Goal: Communication & Community: Share content

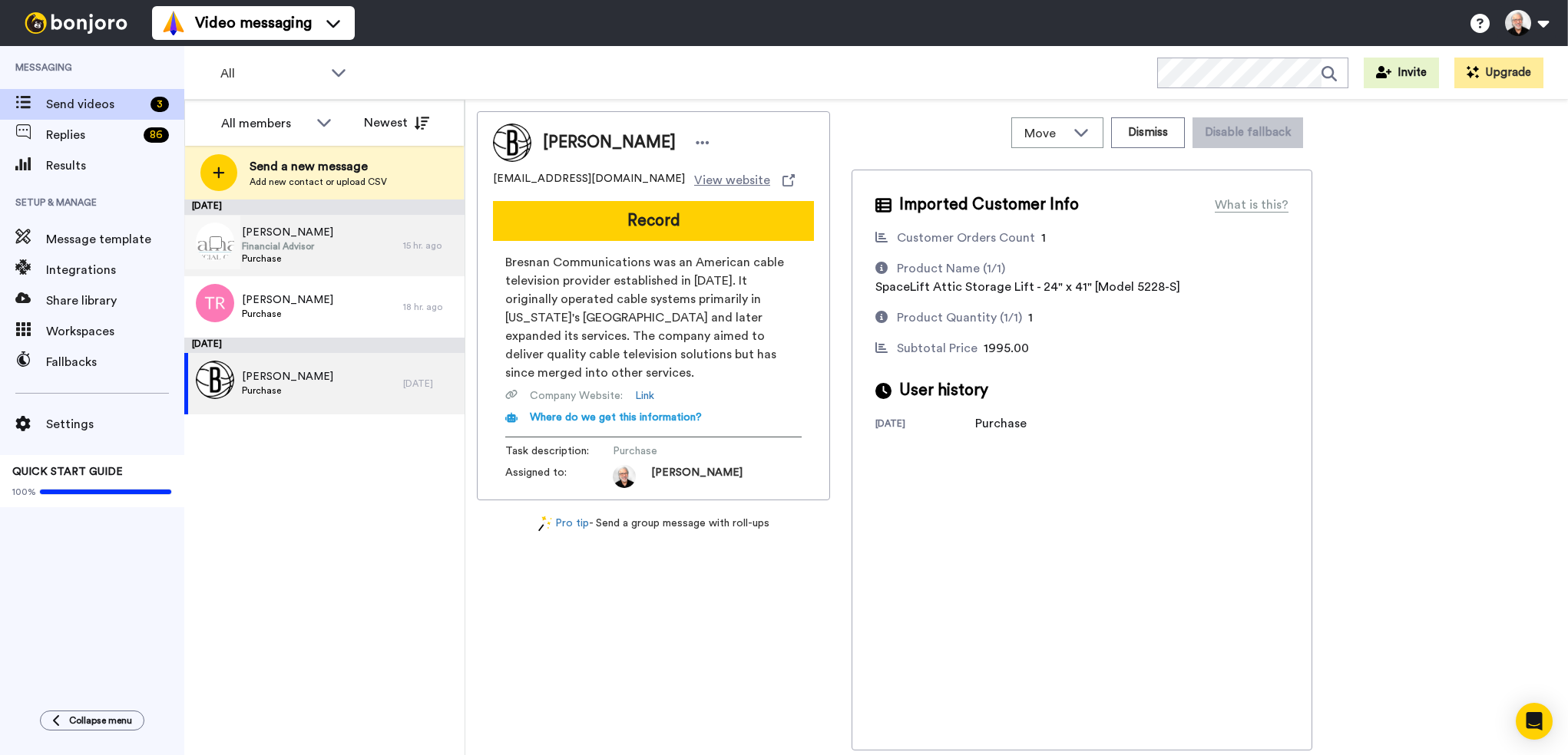
click at [337, 241] on div "Gil Earhart Financial Advisor Purchase" at bounding box center [294, 246] width 218 height 61
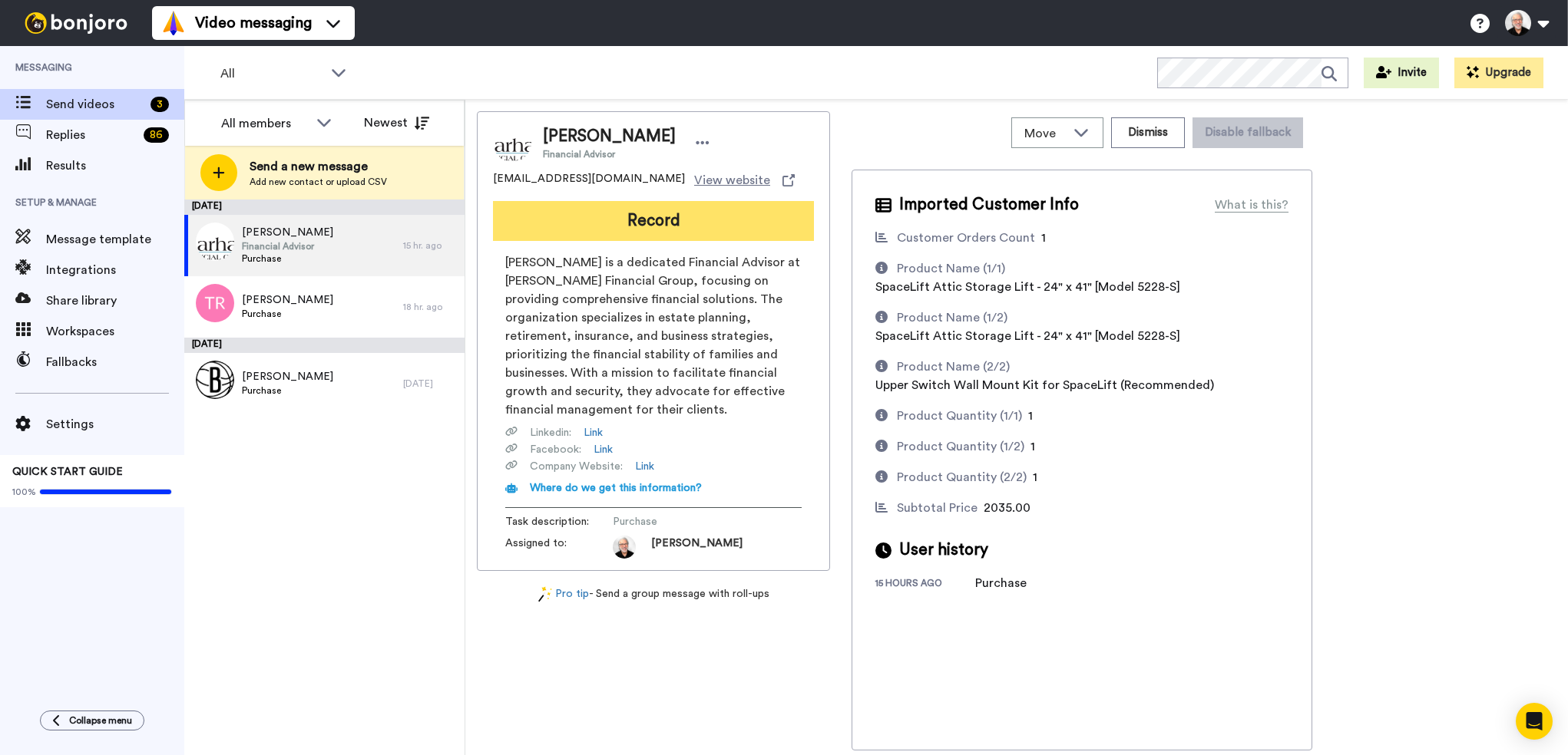
click at [659, 228] on button "Record" at bounding box center [654, 221] width 321 height 40
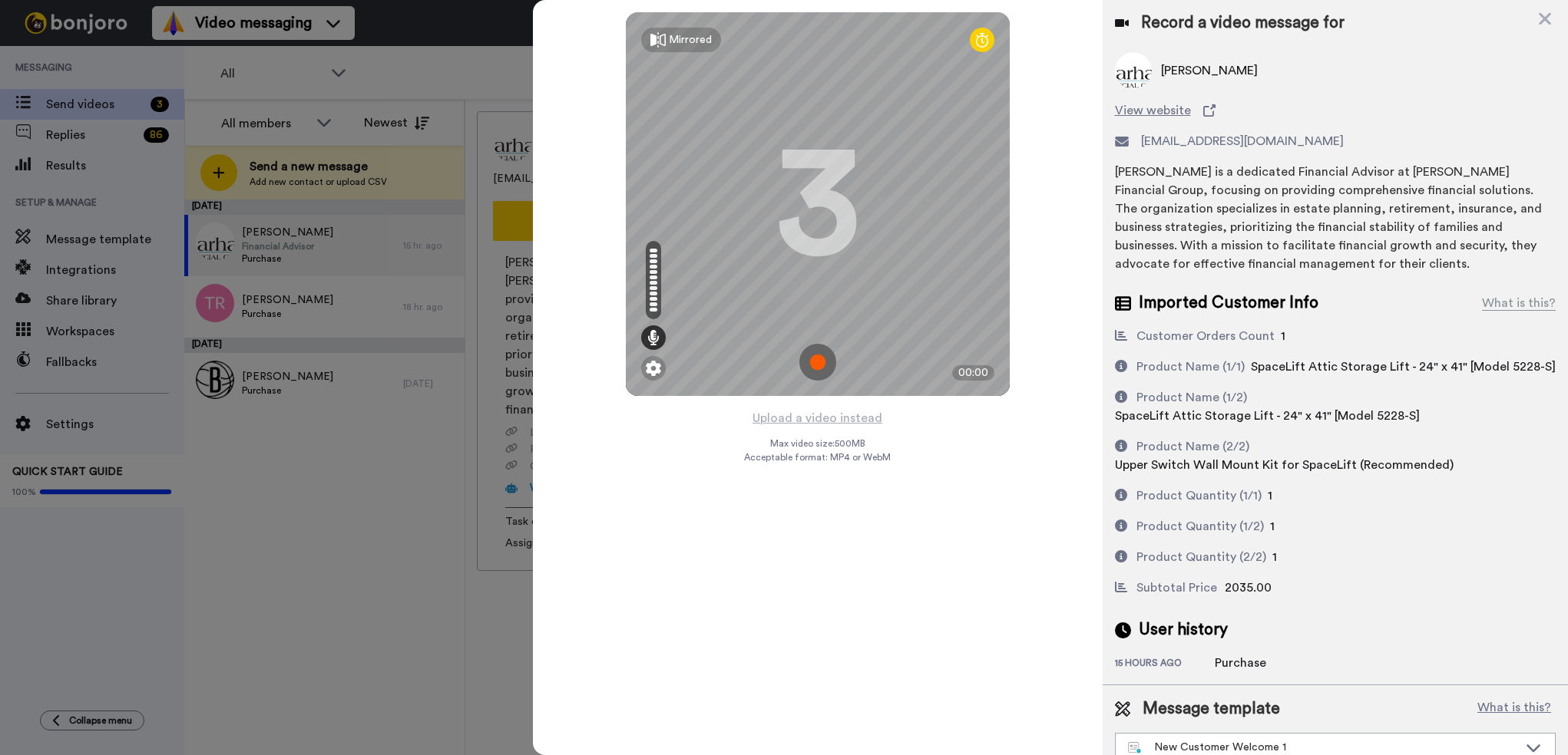
click at [810, 362] on img at bounding box center [818, 362] width 37 height 37
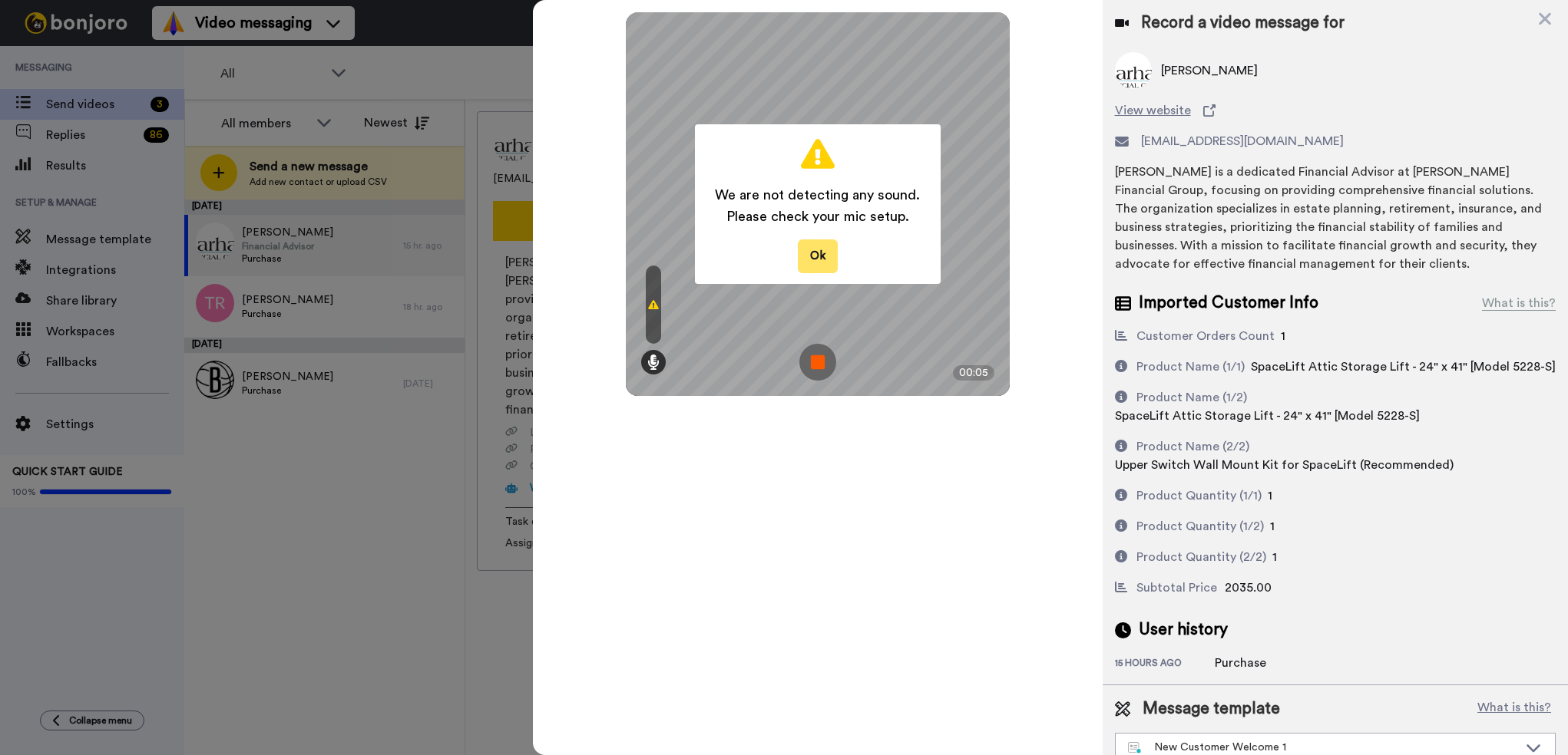
click at [818, 257] on button "Ok" at bounding box center [818, 256] width 40 height 33
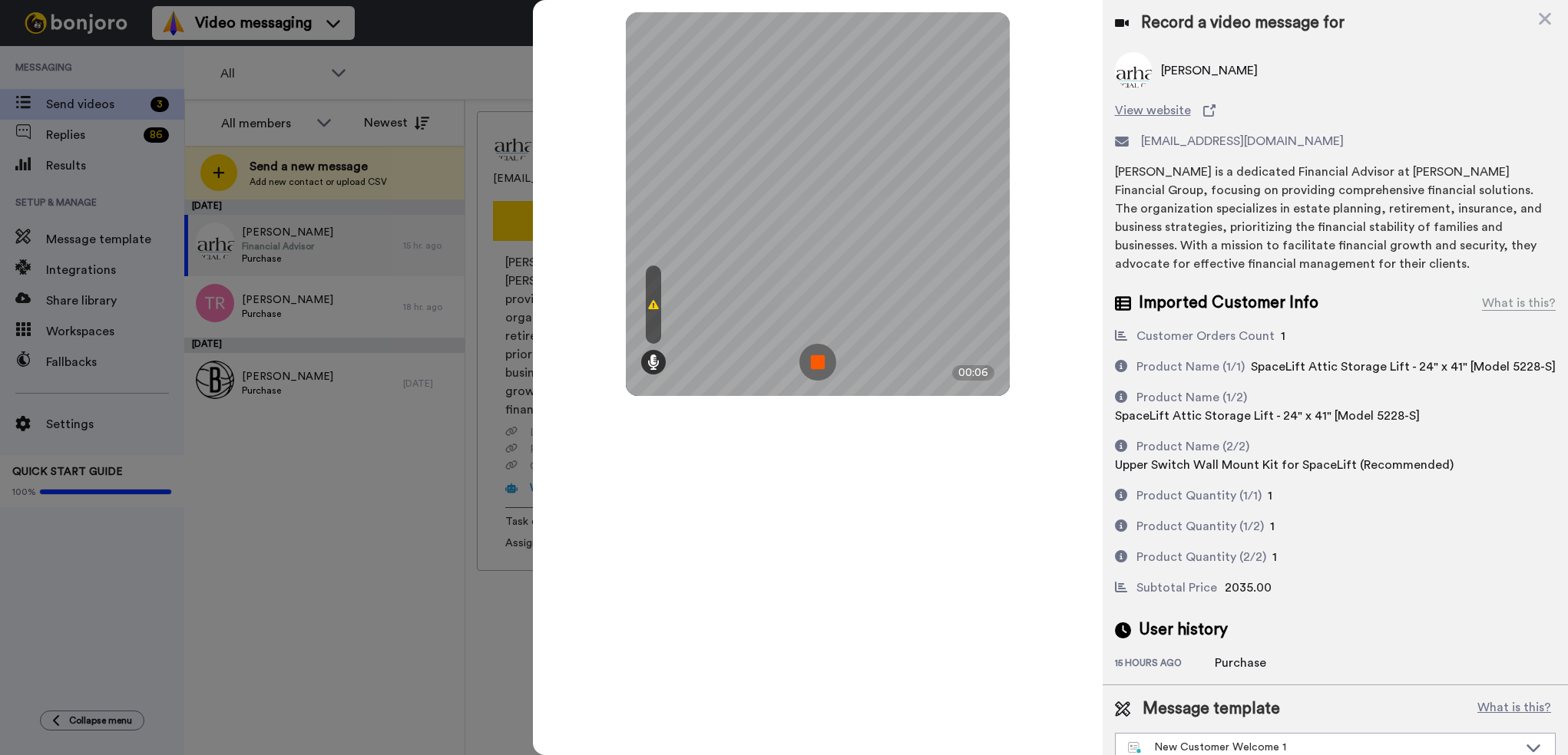
click at [820, 368] on img at bounding box center [818, 362] width 37 height 37
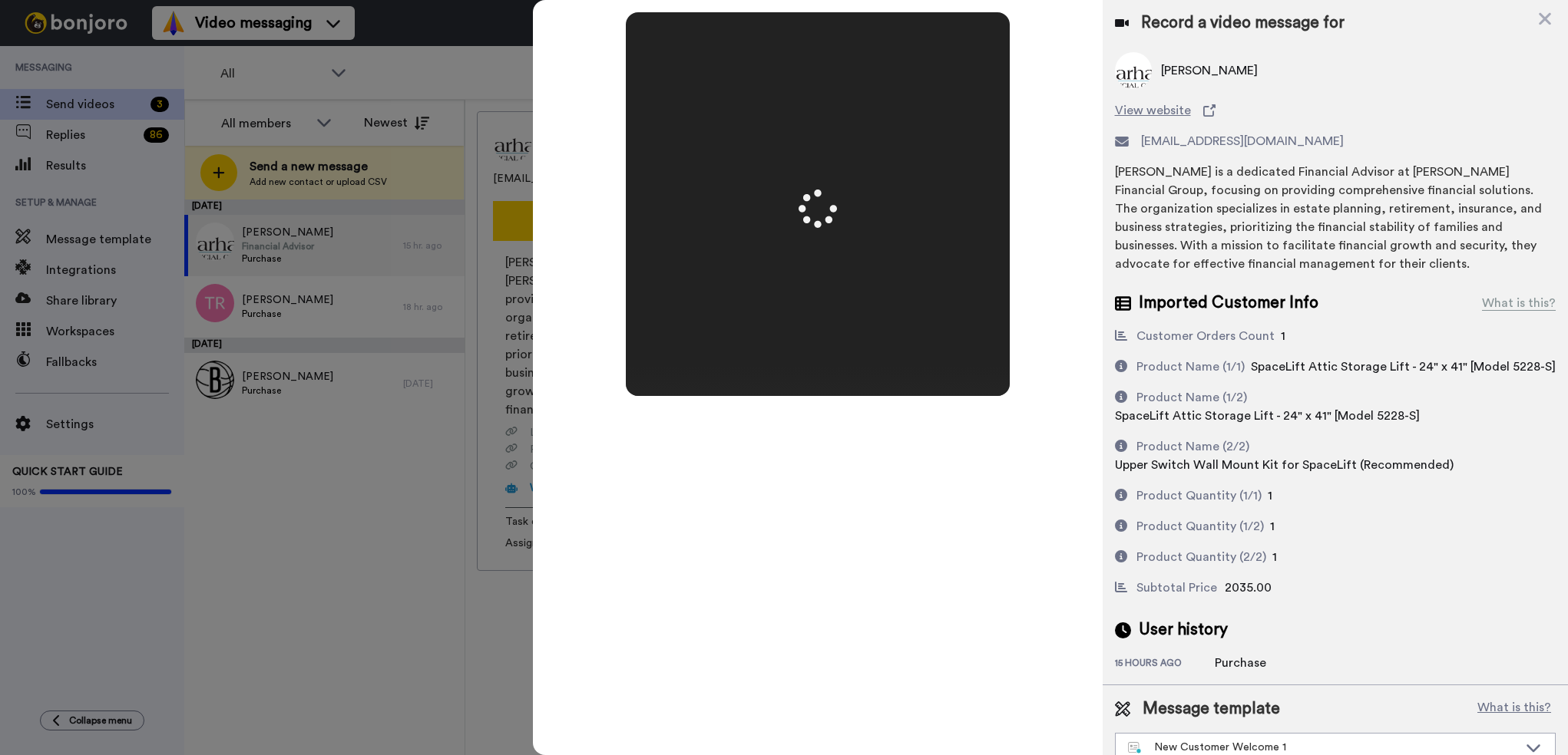
click at [834, 522] on div "Mirrored Redo 3 00:06" at bounding box center [817, 377] width 568 height 755
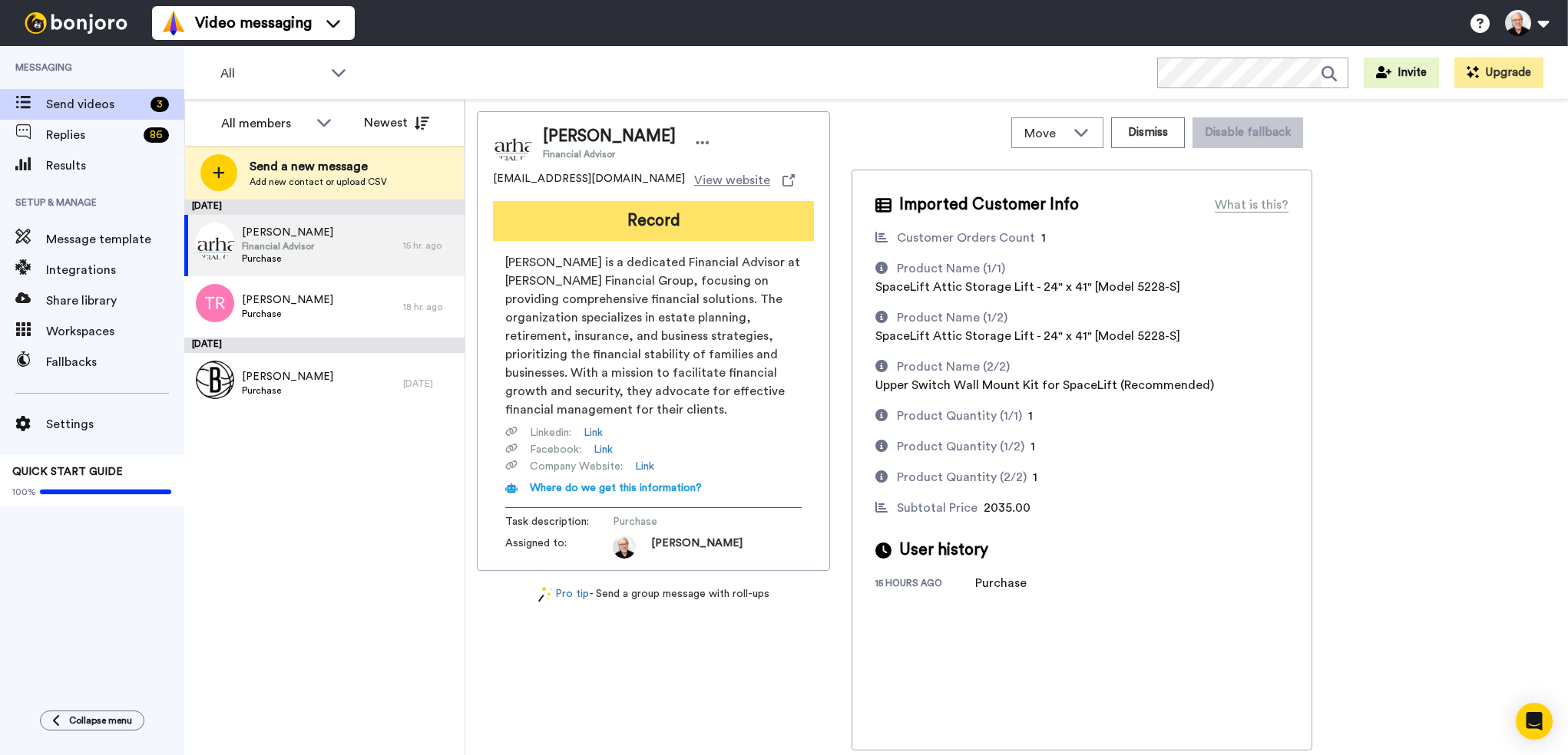
click at [659, 215] on button "Record" at bounding box center [654, 221] width 321 height 40
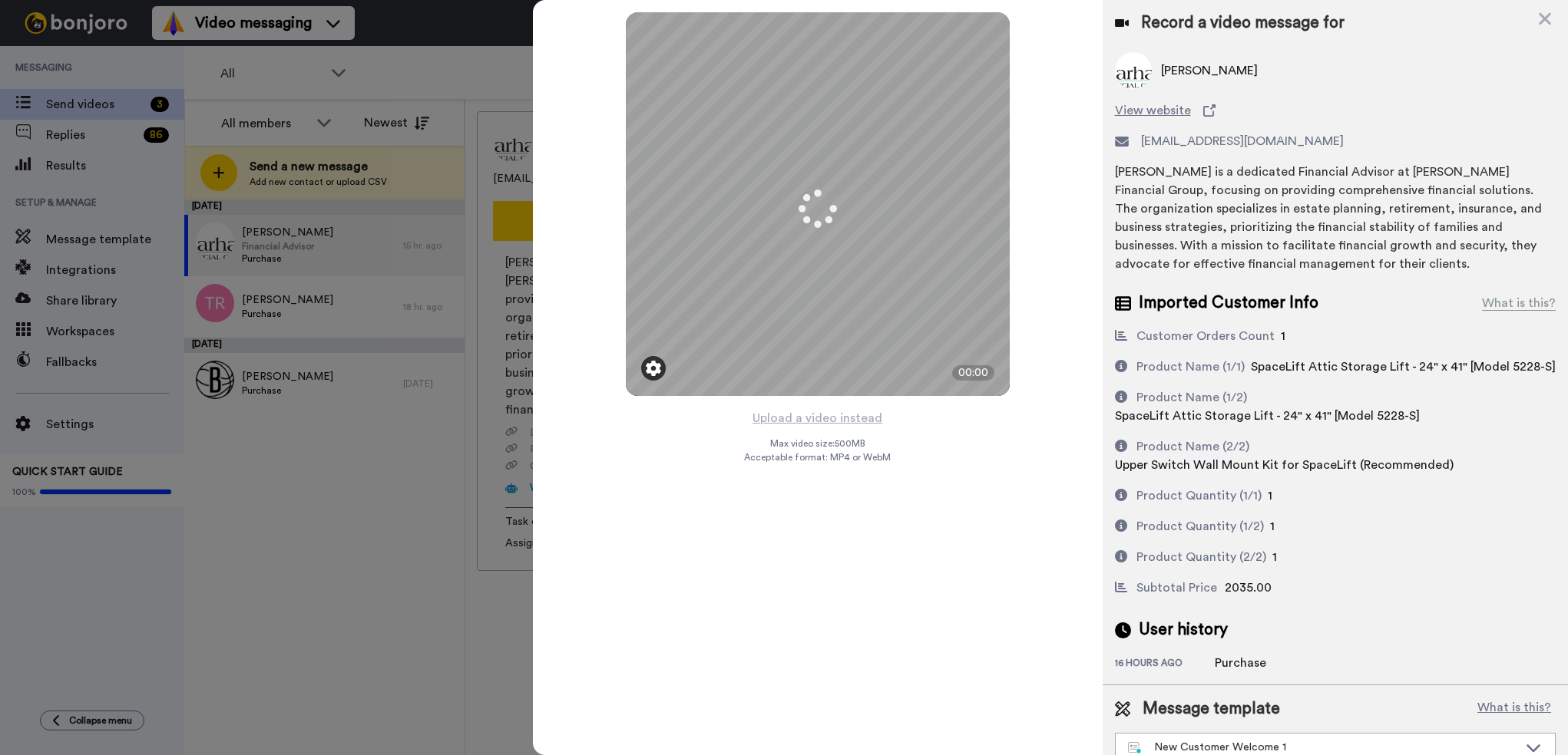
click at [651, 366] on img at bounding box center [653, 368] width 16 height 16
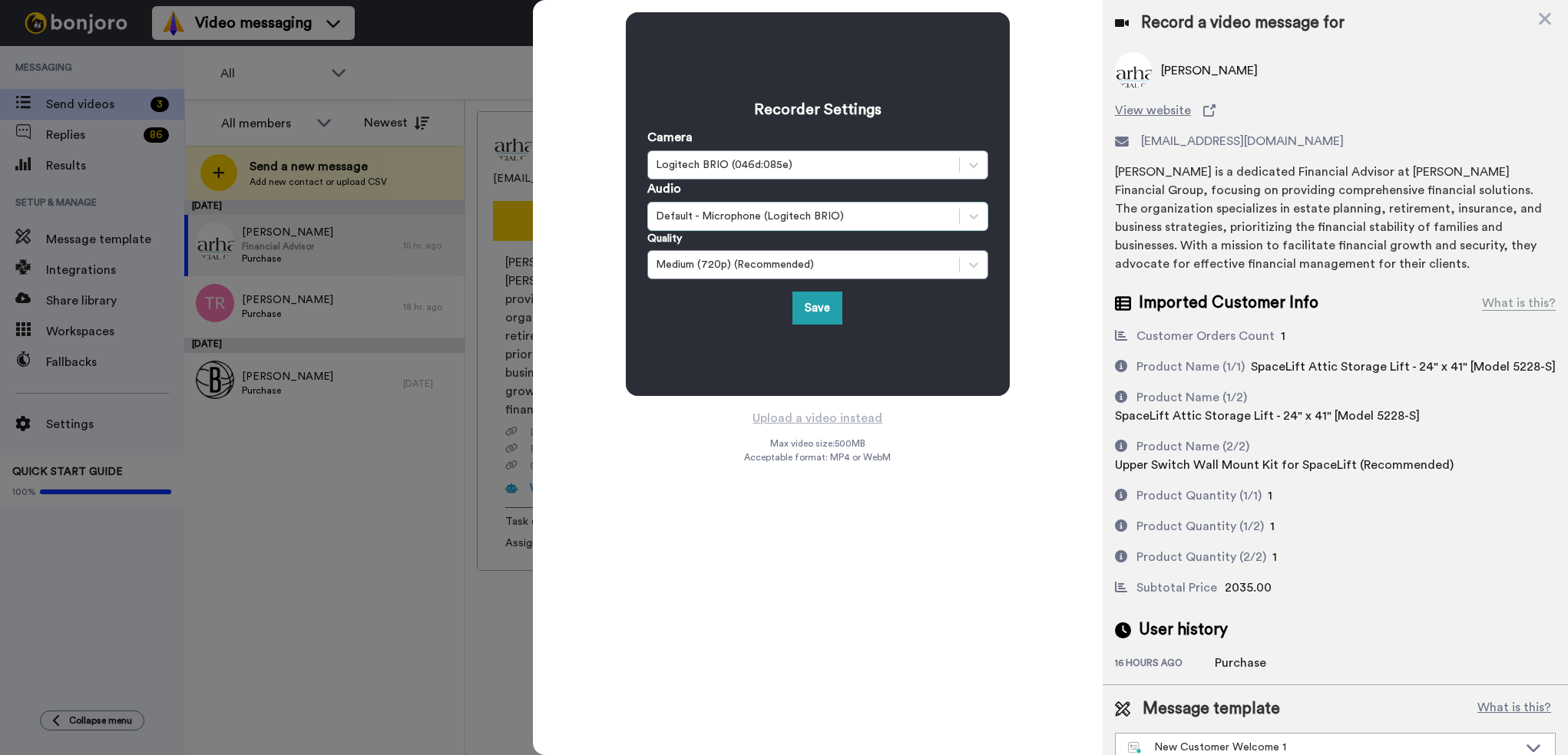
click at [736, 217] on div "Default - Microphone (Logitech BRIO)" at bounding box center [803, 216] width 295 height 16
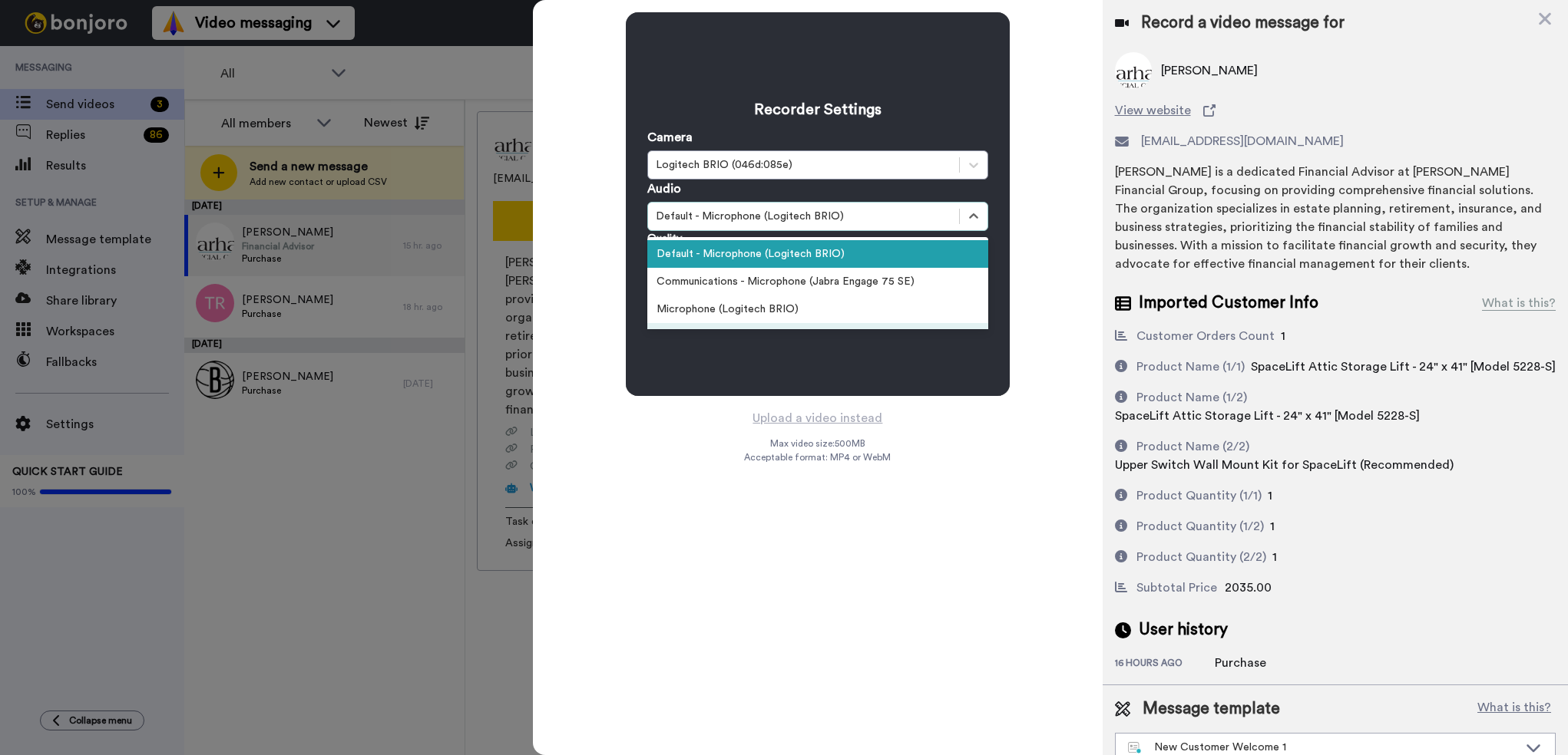
click at [767, 382] on div "Recorder Settings Camera Logitech BRIO (046d:085e) Audio option Microphone (Jab…" at bounding box center [818, 204] width 384 height 384
click at [771, 254] on div "Default - Microphone (Logitech BRIO)" at bounding box center [818, 253] width 341 height 27
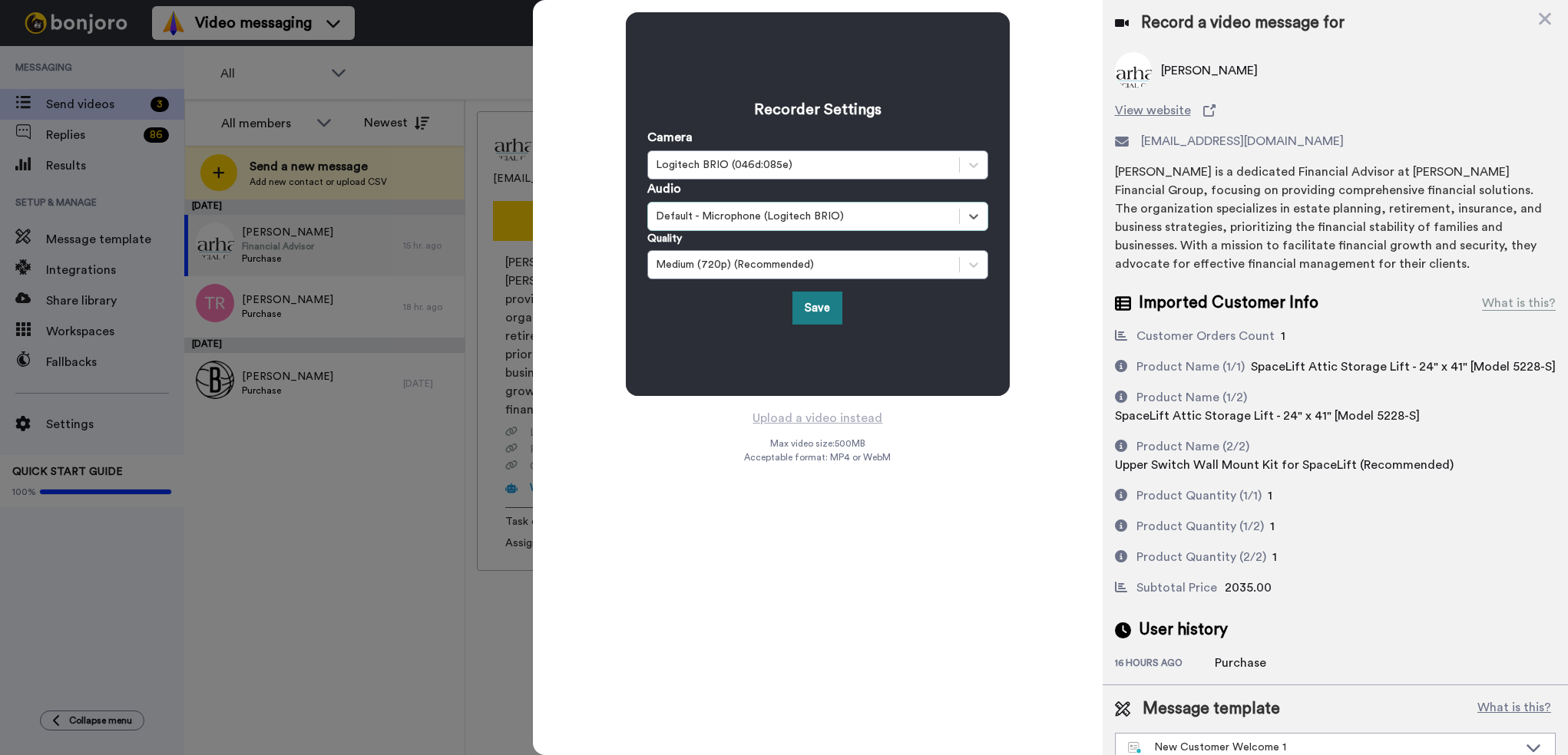
click at [811, 305] on button "Save" at bounding box center [817, 308] width 50 height 33
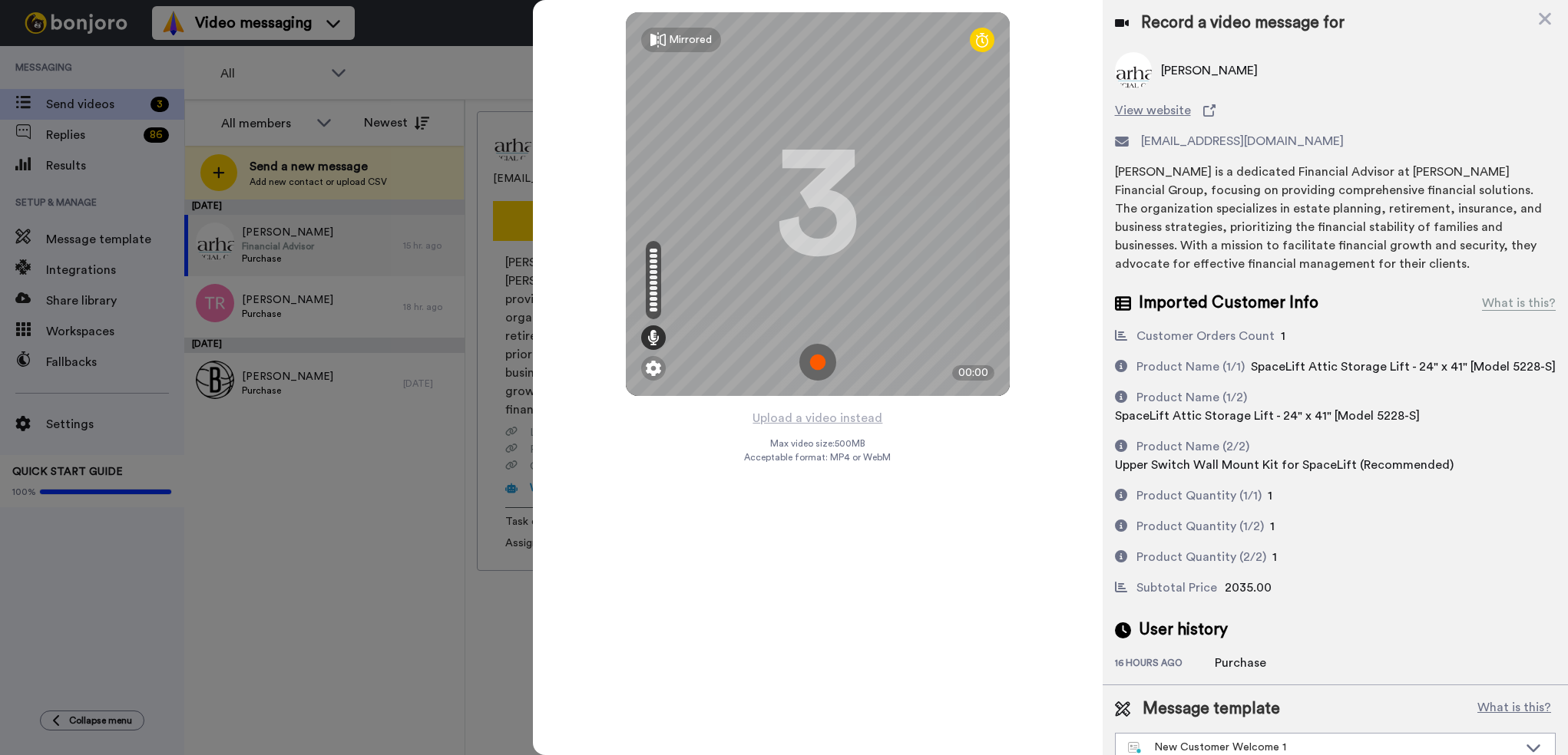
click at [812, 358] on img at bounding box center [818, 362] width 37 height 37
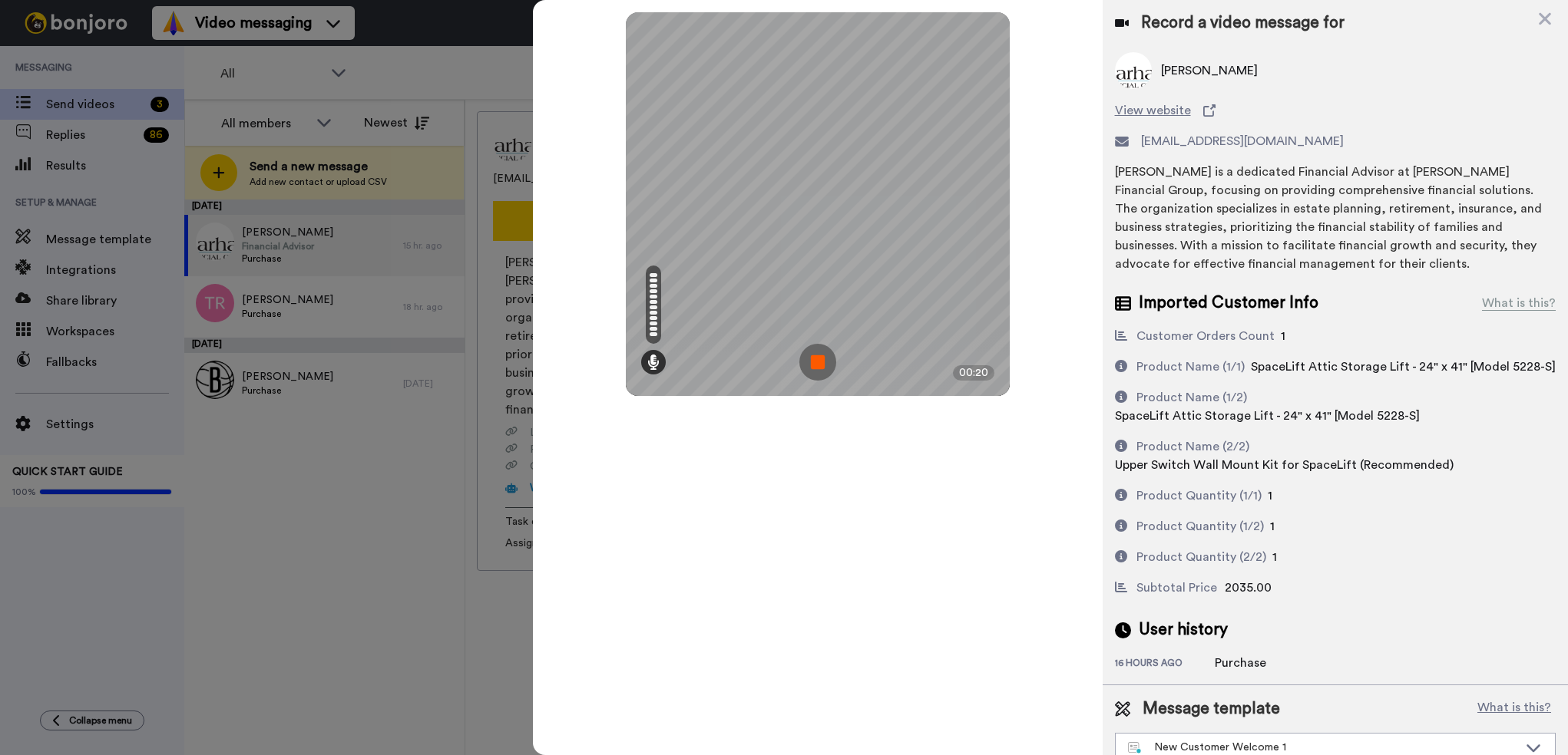
click at [800, 356] on img at bounding box center [818, 362] width 37 height 37
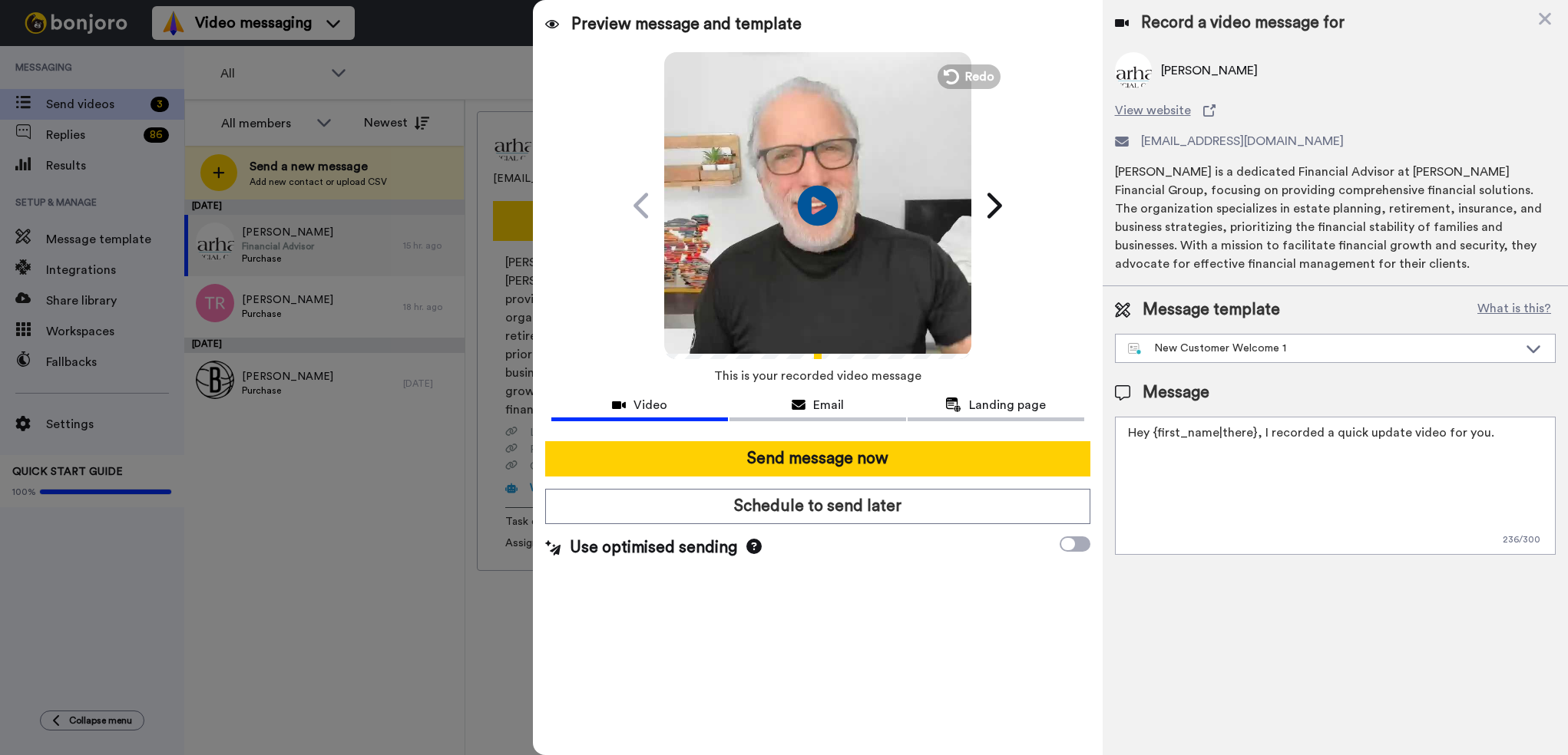
click at [821, 201] on icon at bounding box center [818, 205] width 41 height 41
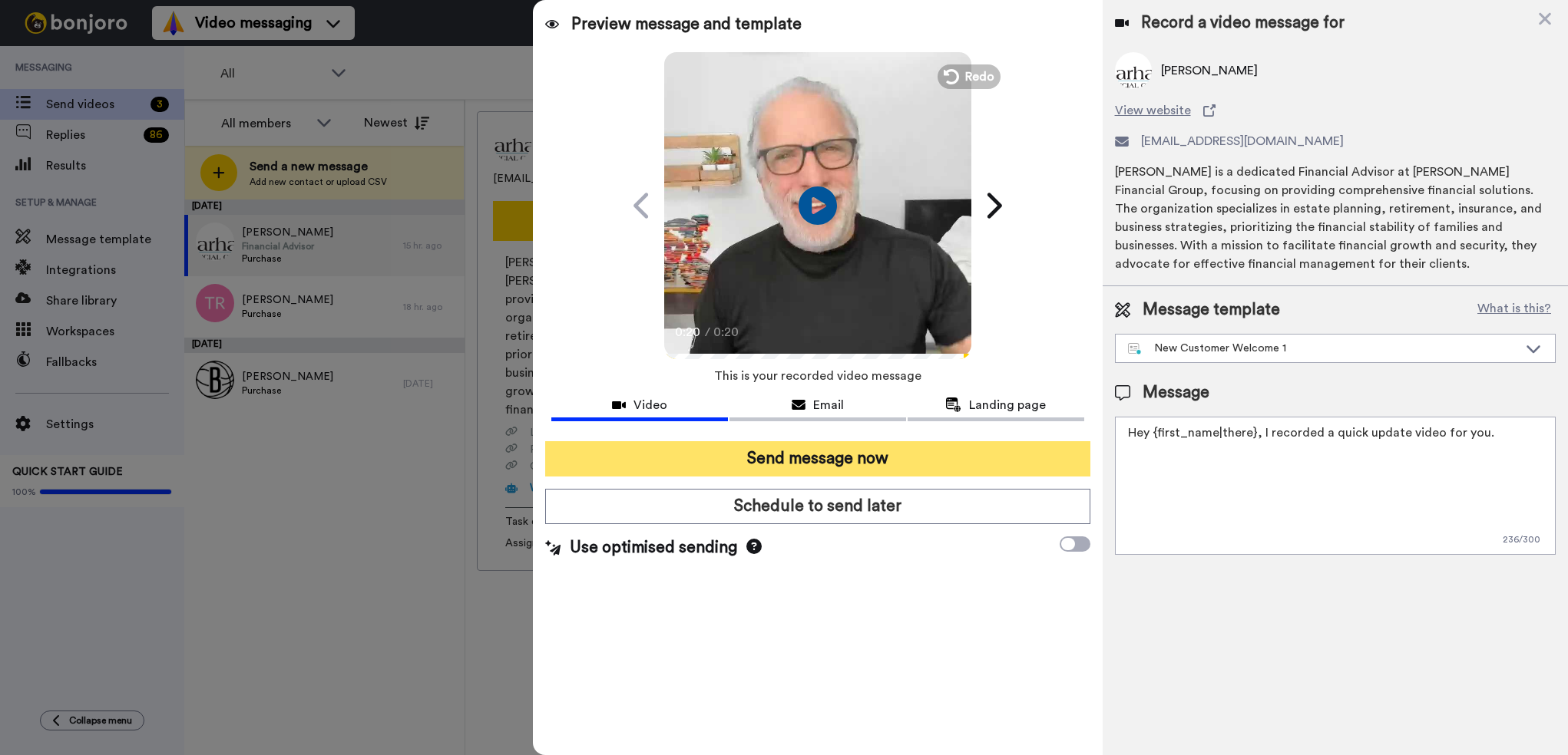
click at [819, 456] on button "Send message now" at bounding box center [818, 458] width 544 height 36
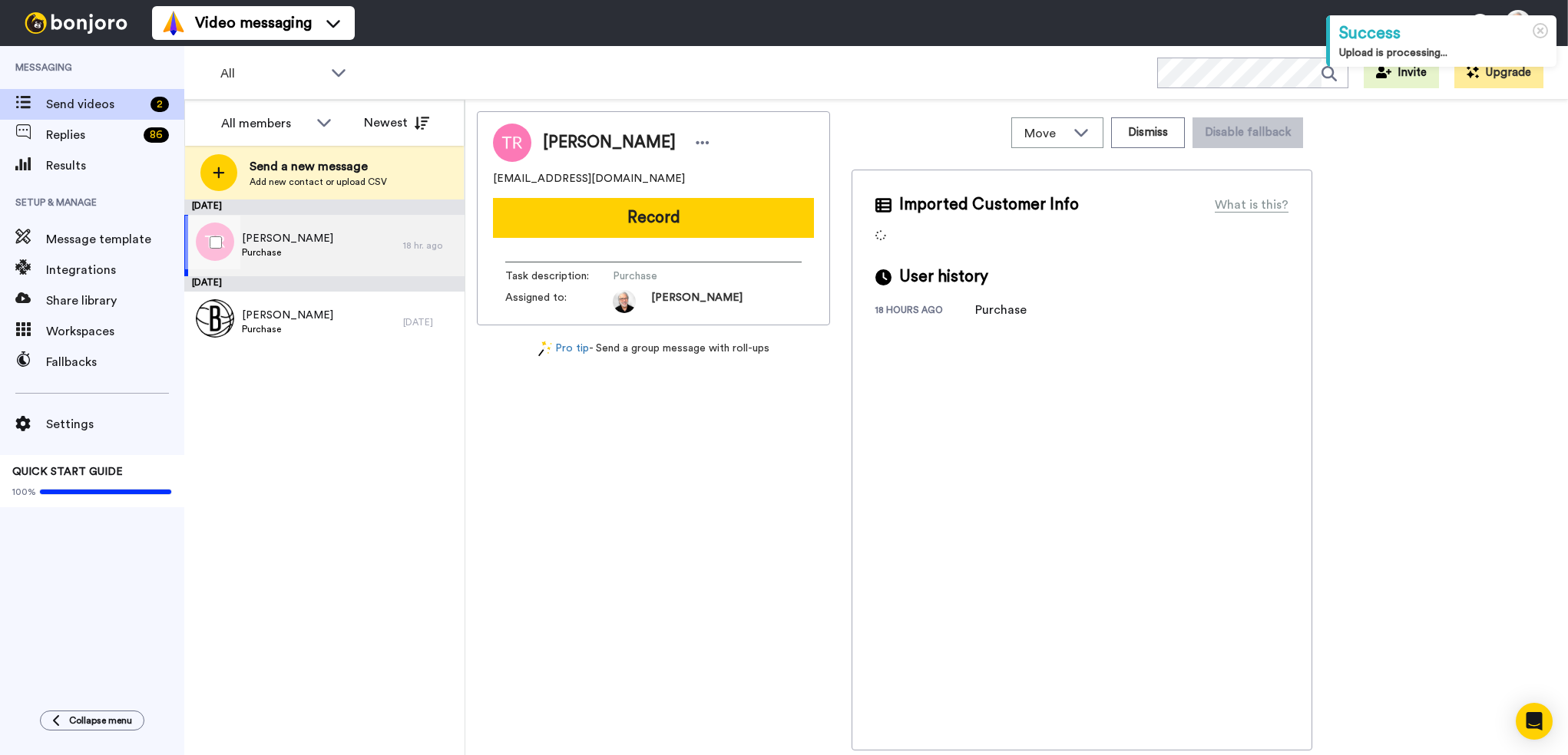
click at [275, 243] on span "Ted Rumler" at bounding box center [287, 238] width 91 height 16
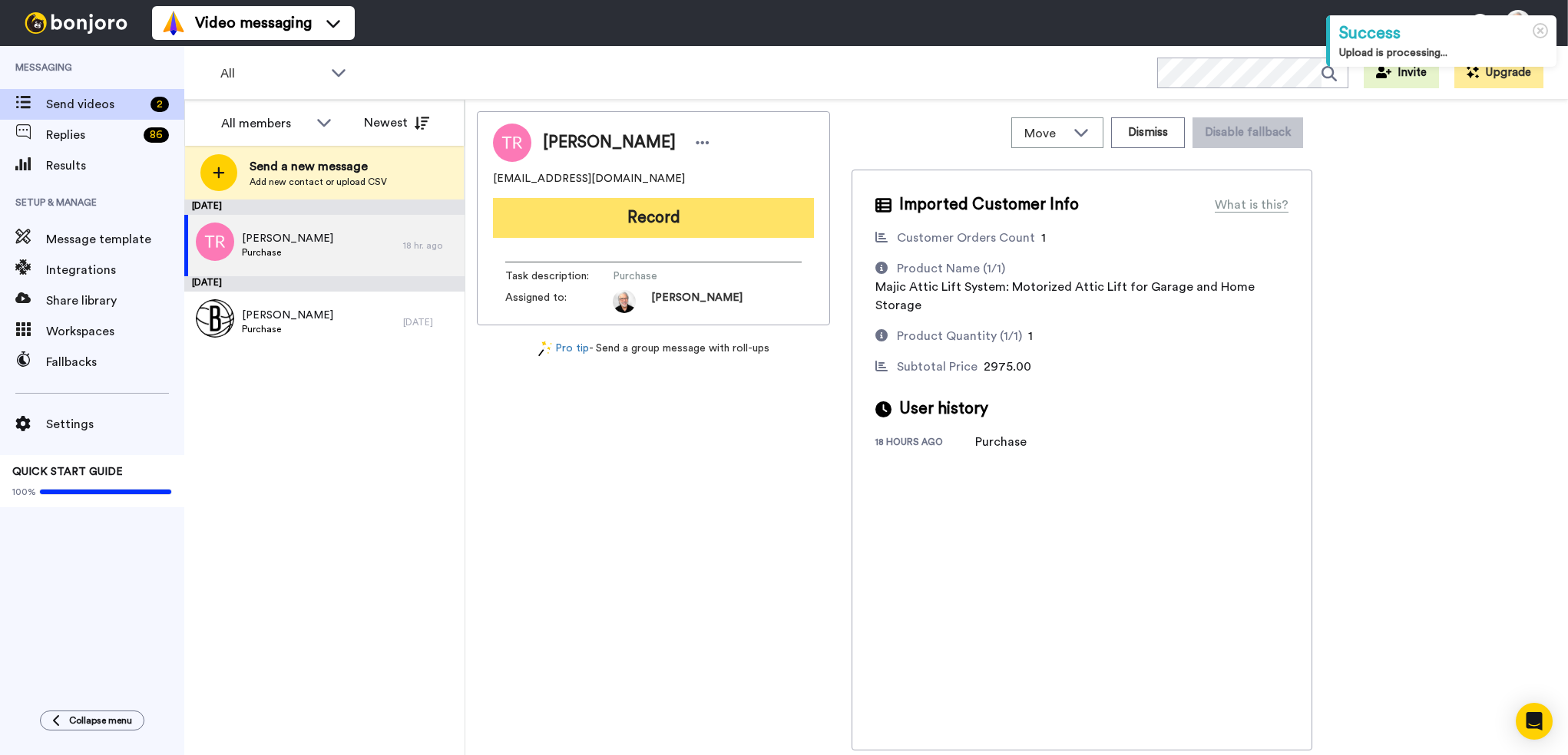
click at [654, 217] on button "Record" at bounding box center [654, 217] width 321 height 40
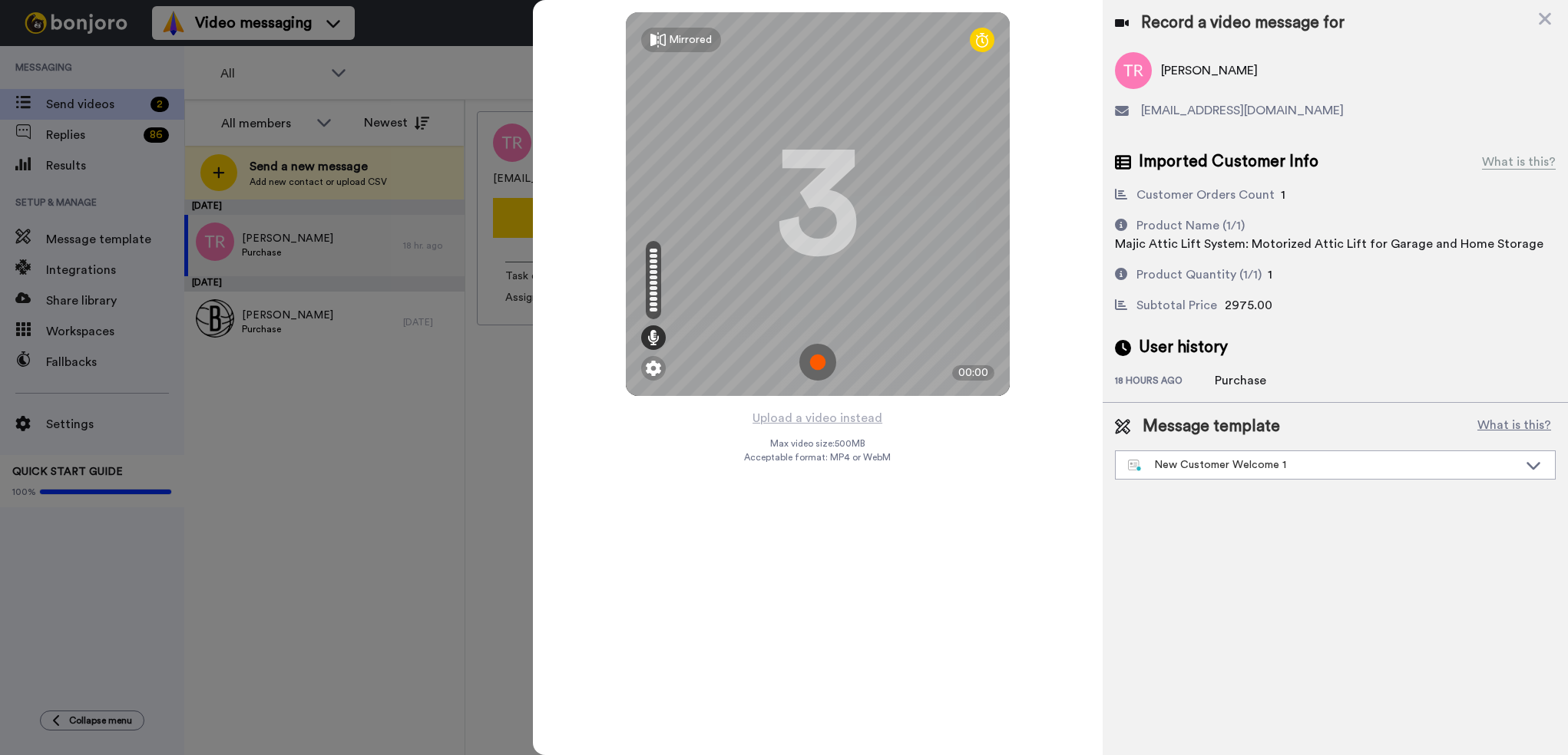
click at [814, 361] on img at bounding box center [818, 362] width 37 height 37
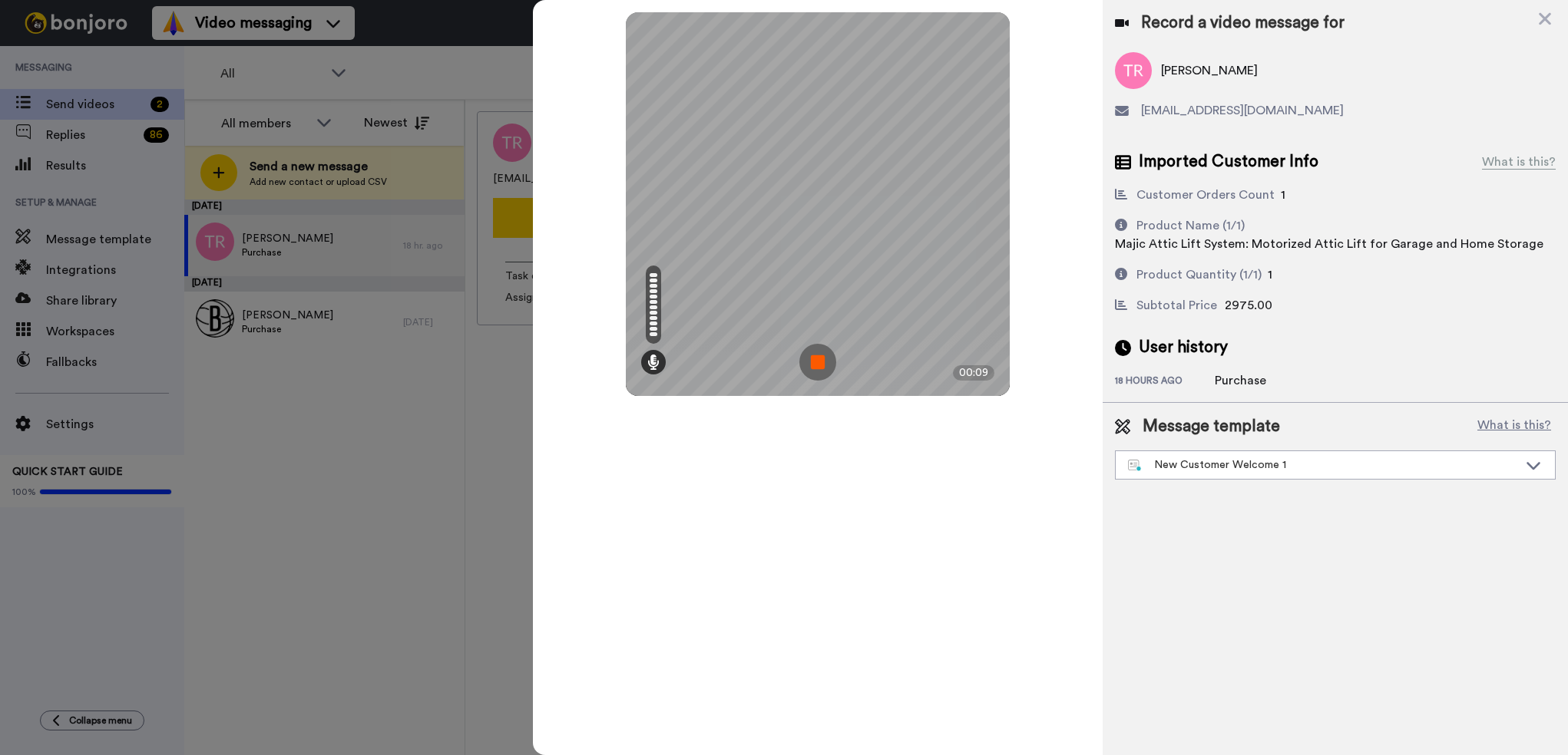
click at [819, 362] on img at bounding box center [818, 362] width 37 height 37
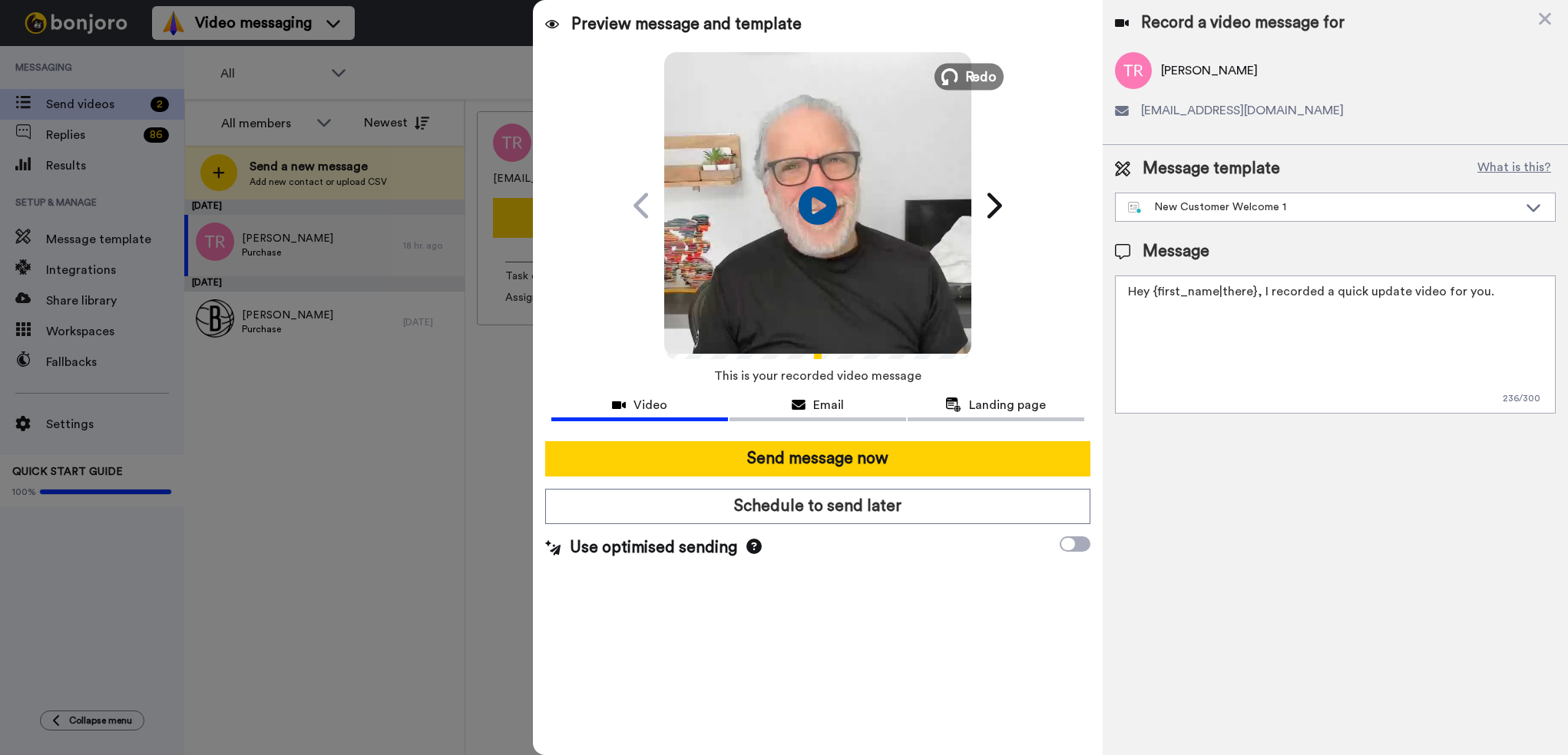
click at [966, 77] on span "Redo" at bounding box center [980, 76] width 32 height 20
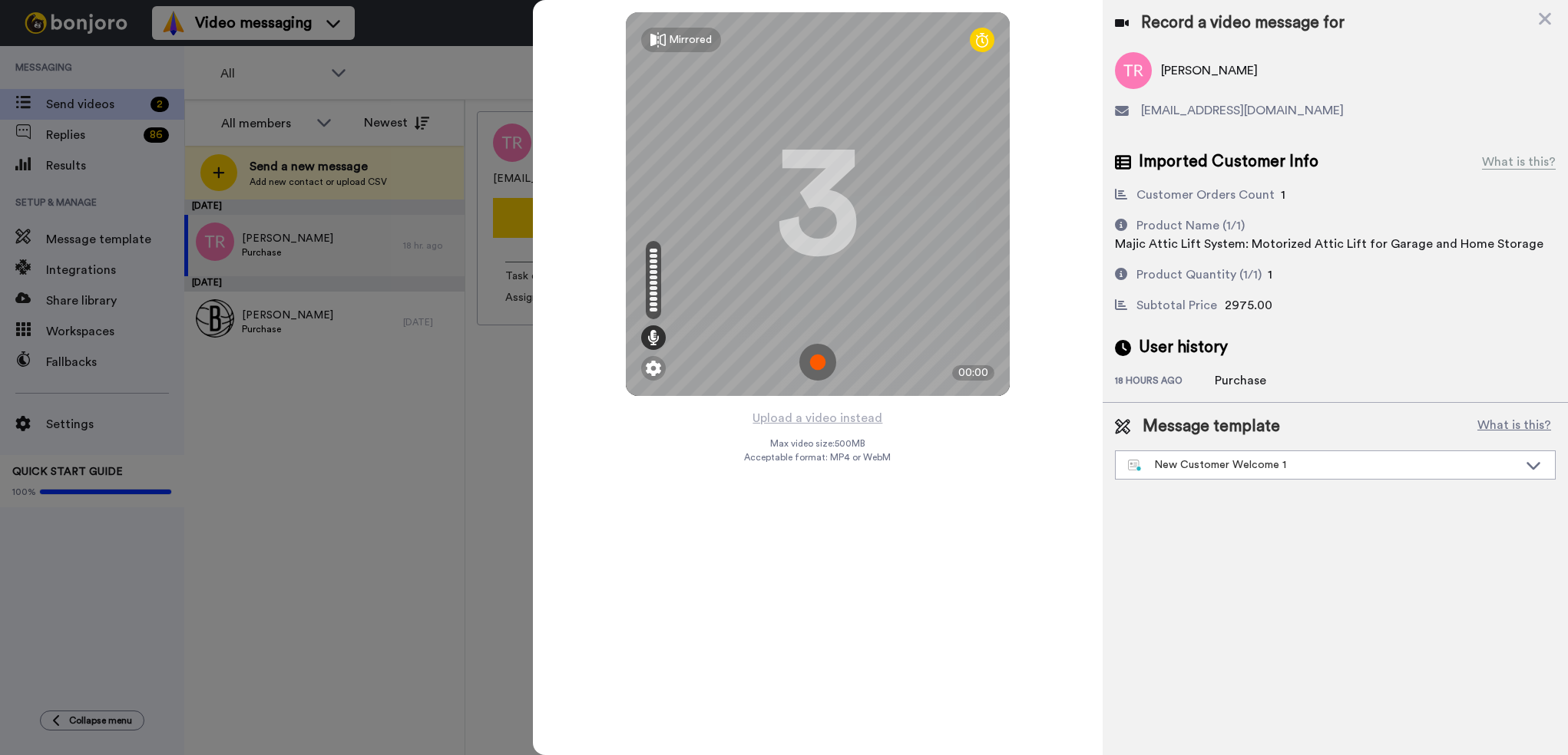
click at [816, 361] on img at bounding box center [818, 362] width 37 height 37
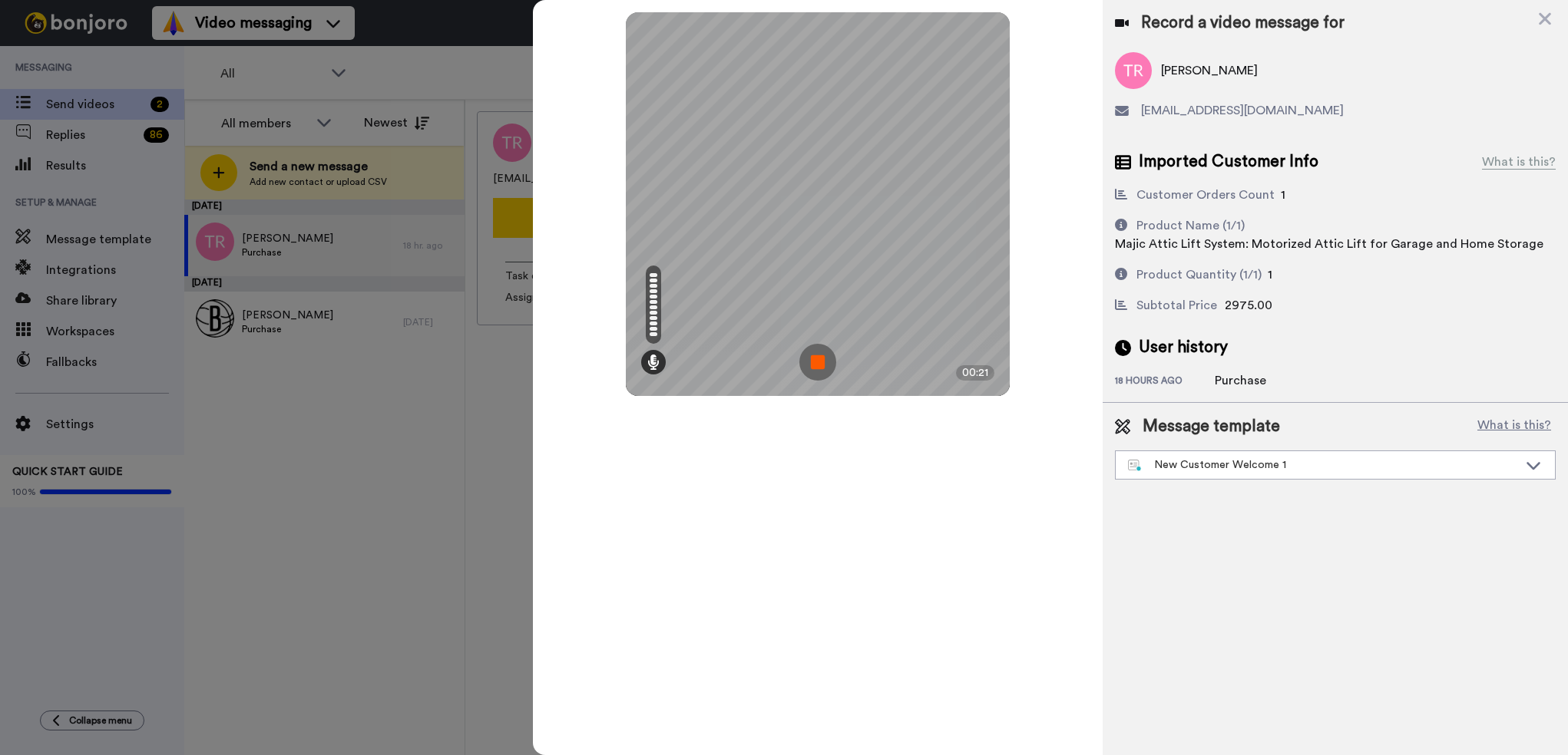
click at [816, 360] on img at bounding box center [818, 362] width 37 height 37
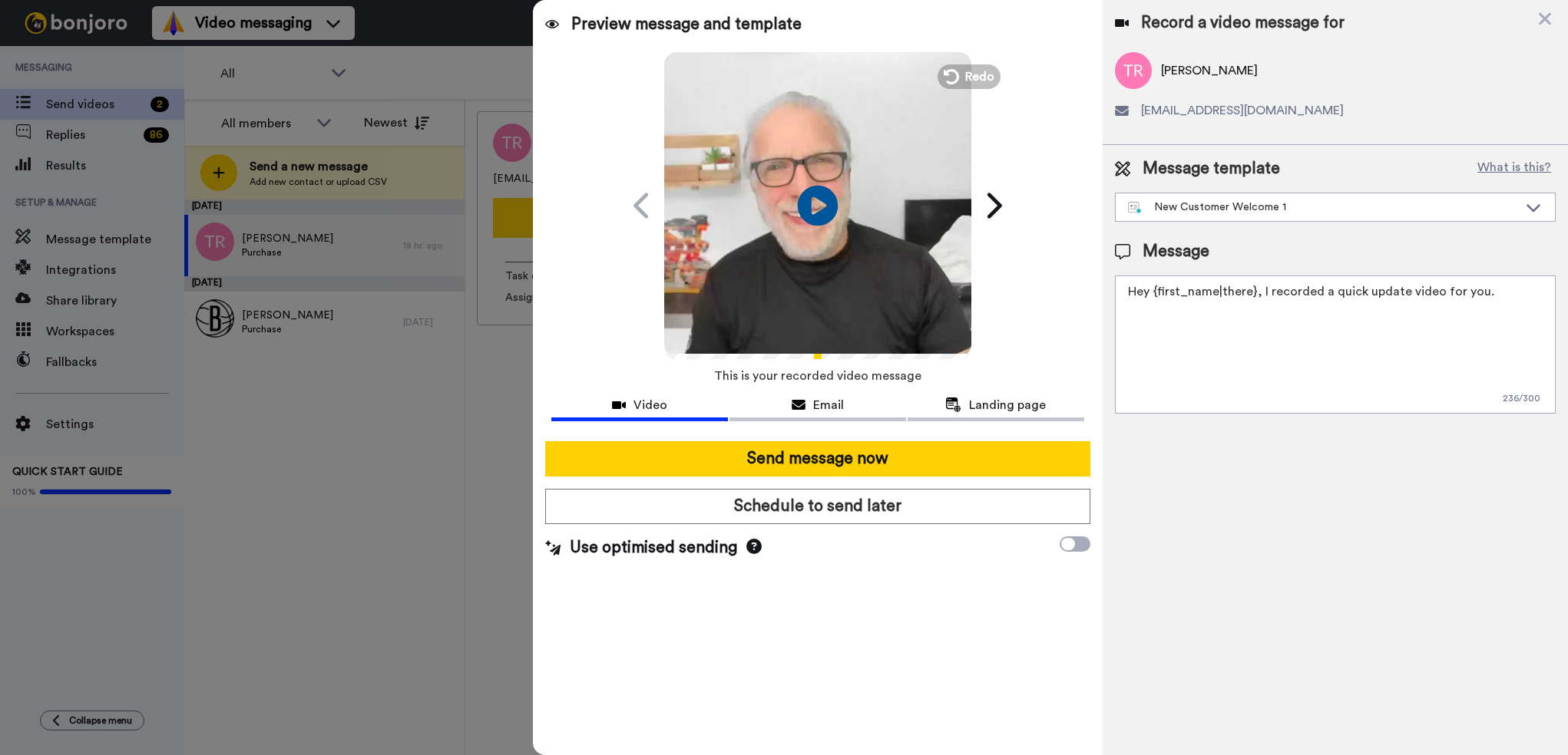
click at [813, 207] on icon "Play/Pause" at bounding box center [818, 205] width 41 height 73
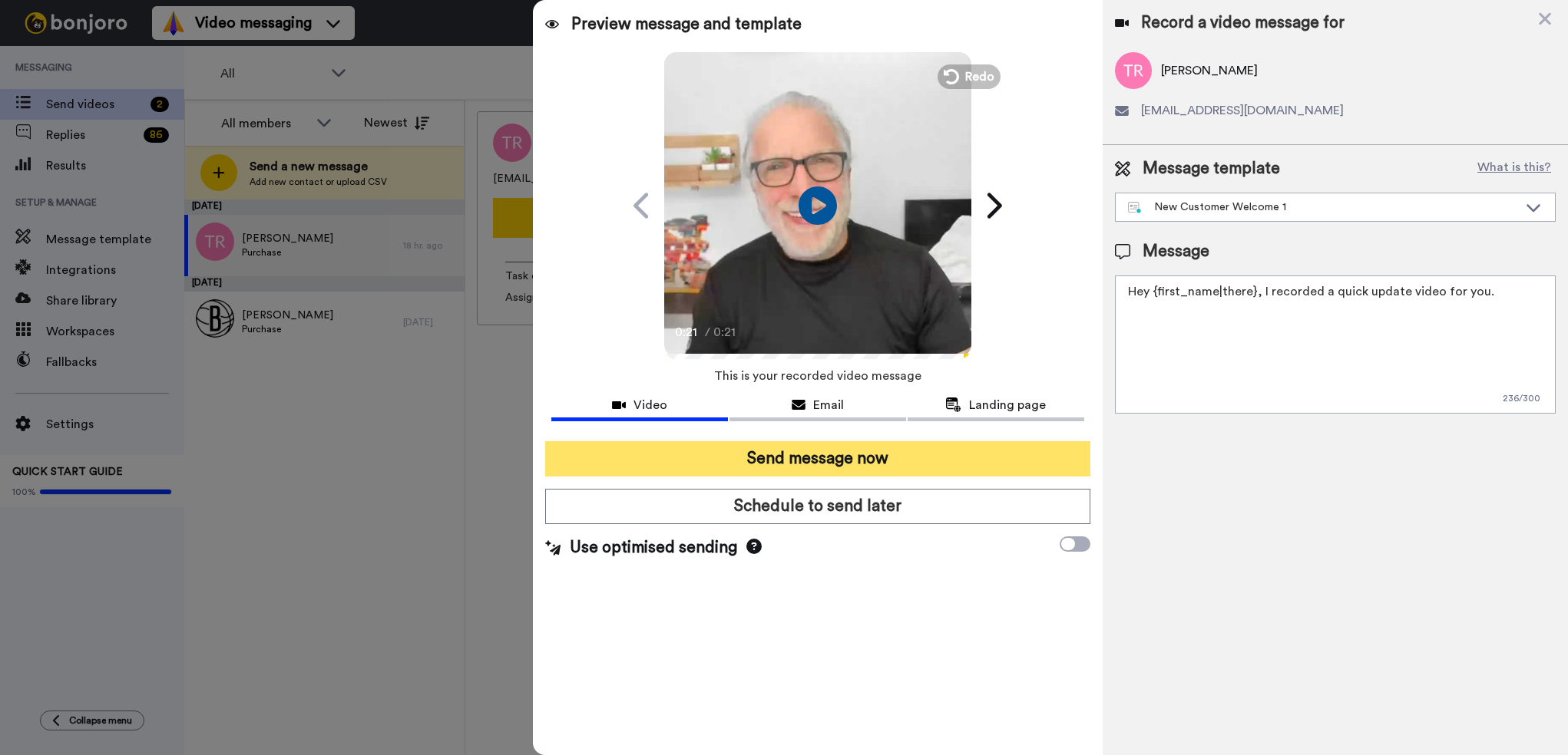
click at [819, 457] on button "Send message now" at bounding box center [818, 458] width 544 height 36
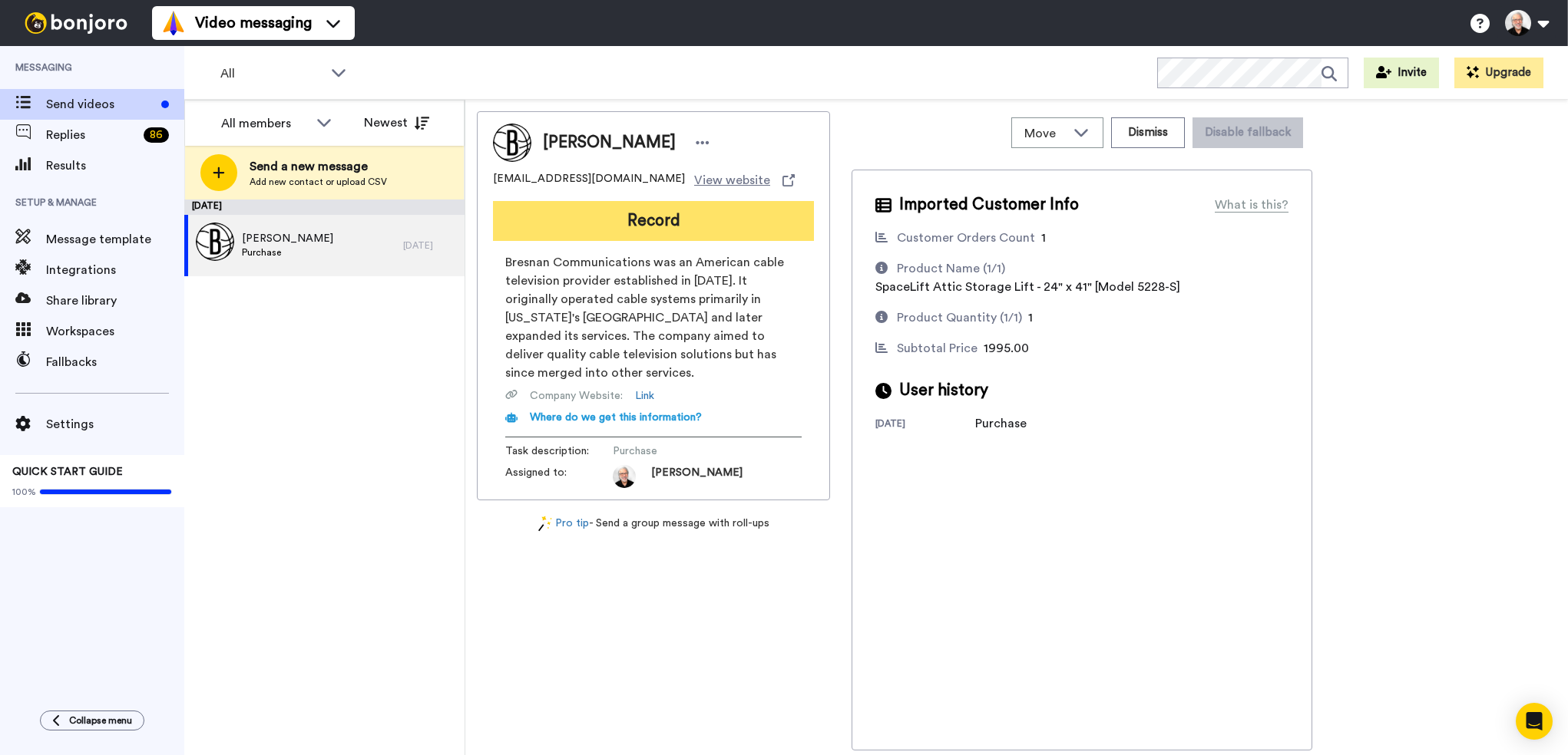
click at [626, 218] on button "Record" at bounding box center [654, 221] width 321 height 40
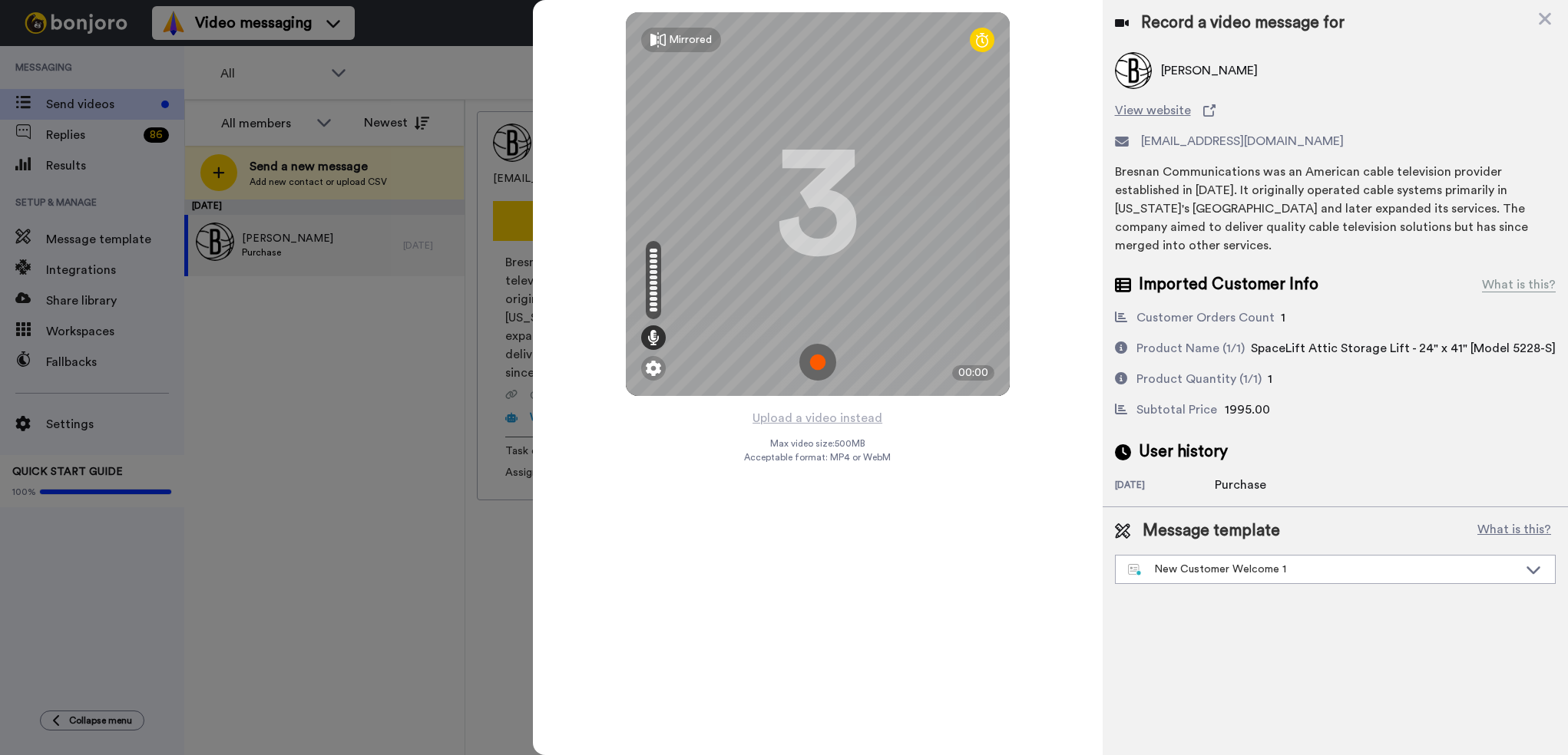
click at [813, 366] on img at bounding box center [818, 362] width 37 height 37
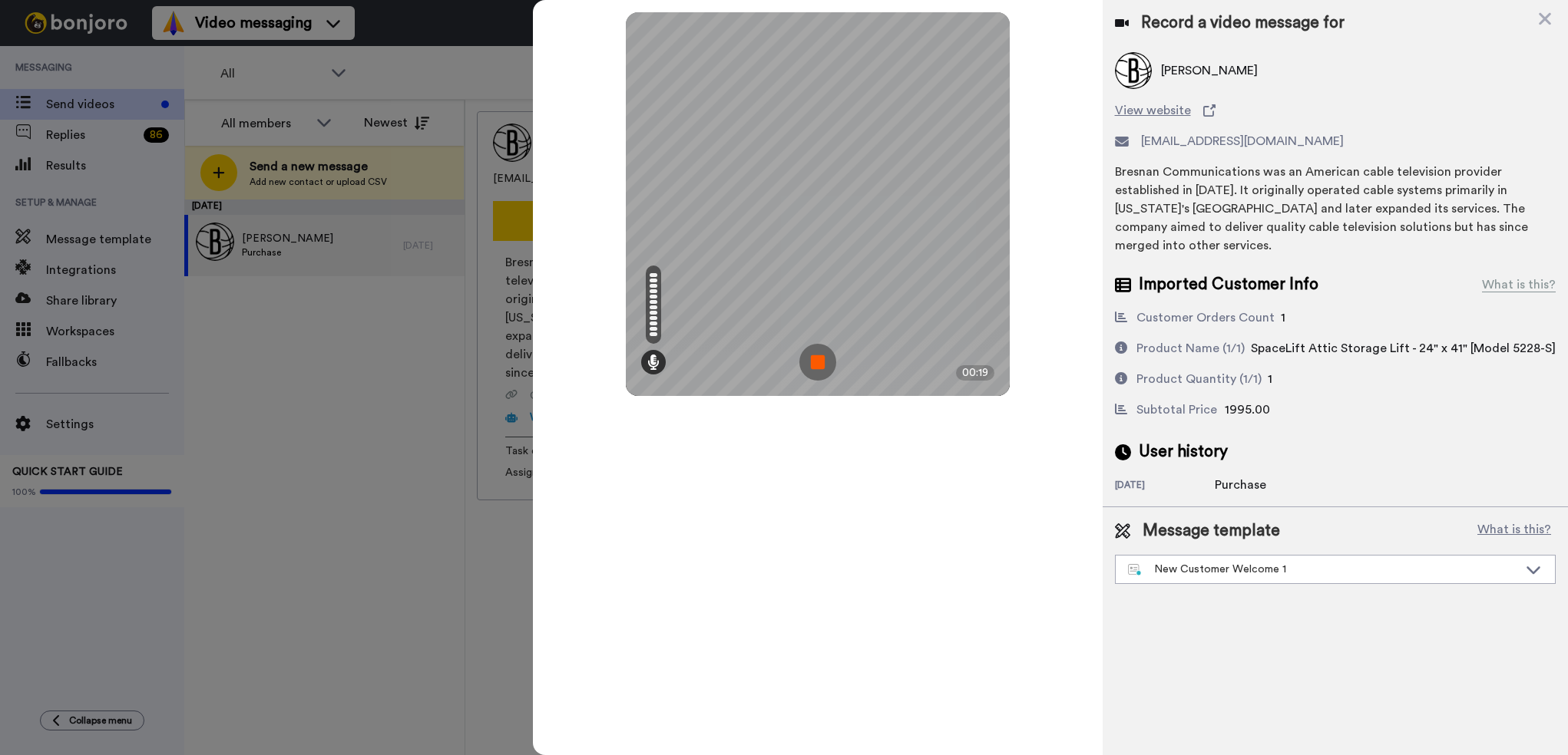
click at [819, 378] on img at bounding box center [818, 362] width 37 height 37
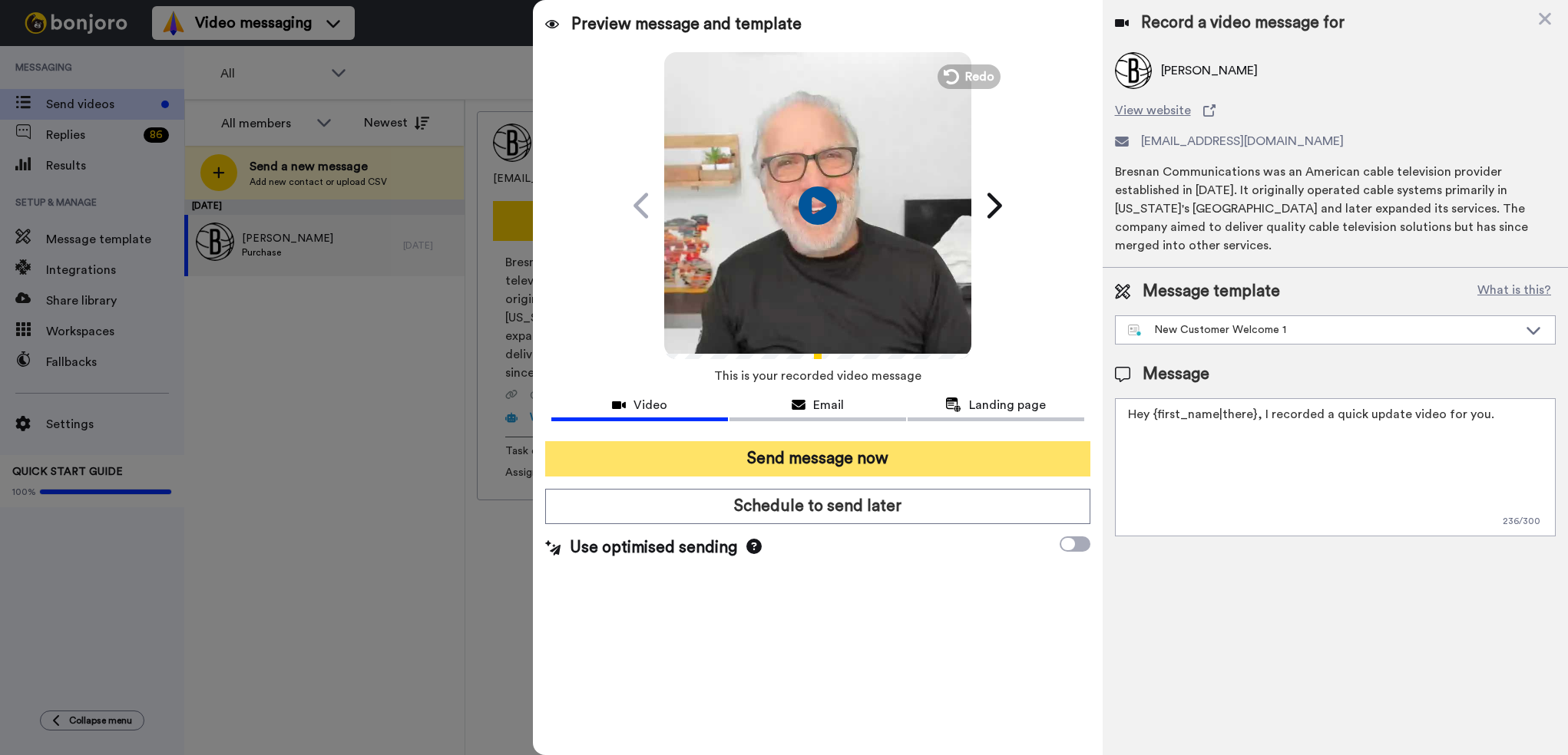
click at [802, 459] on button "Send message now" at bounding box center [818, 458] width 544 height 36
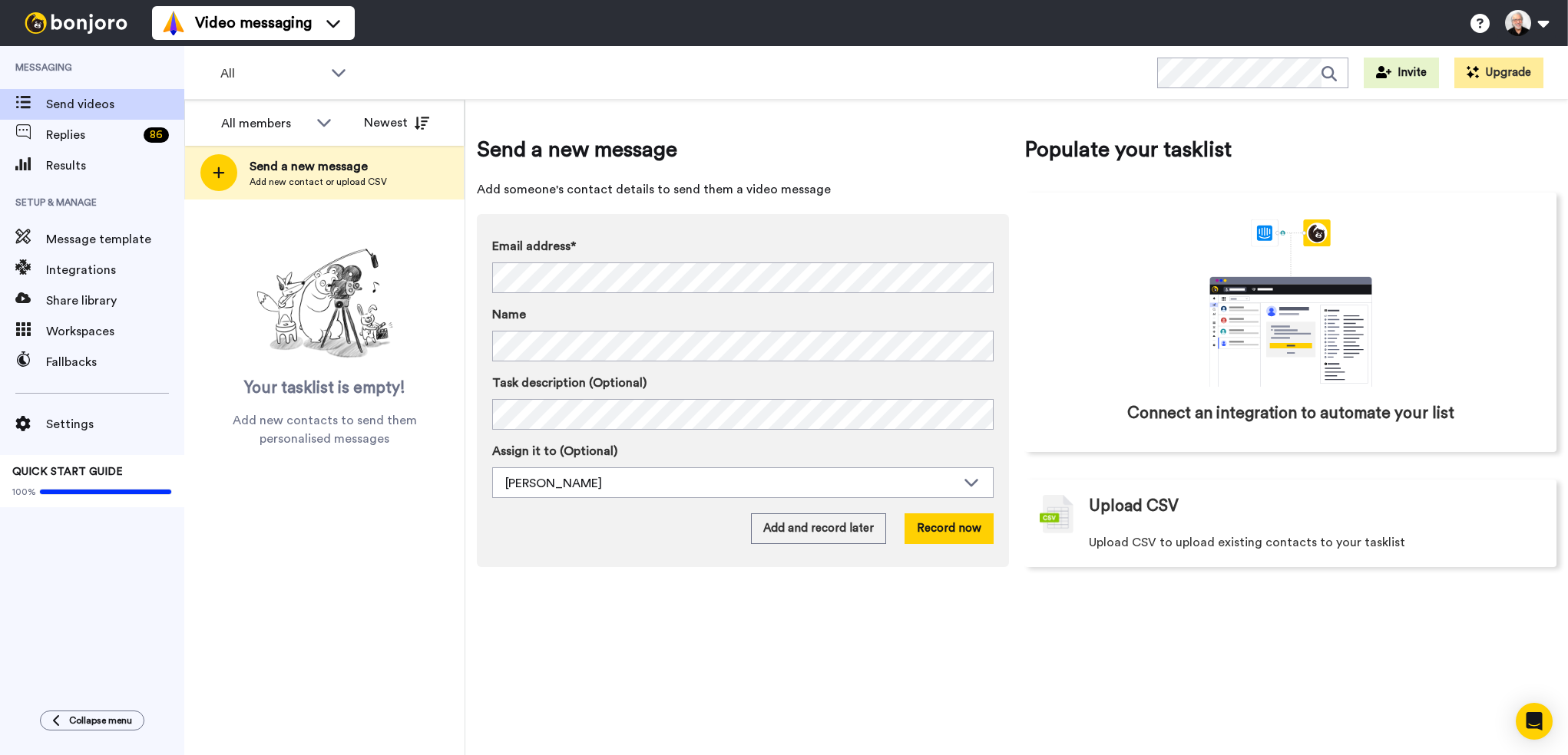
click at [421, 566] on div "All members Newest Send a new message Add new contact or upload CSV Your taskli…" at bounding box center [325, 428] width 281 height 655
